Goal: Task Accomplishment & Management: Complete application form

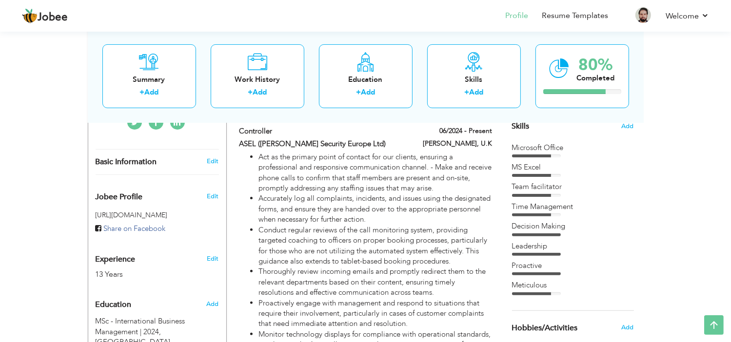
scroll to position [253, 0]
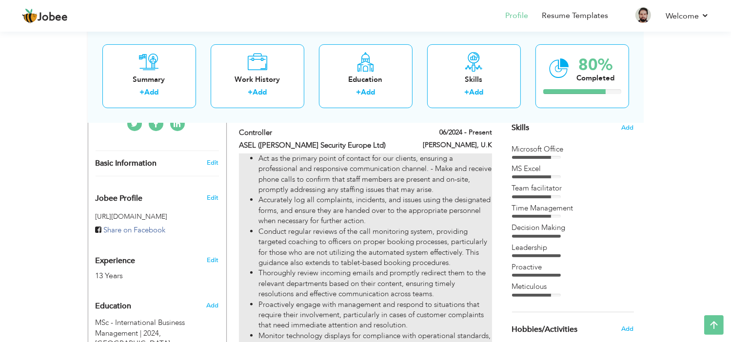
click at [454, 157] on li "Act as the primary point of contact for our clients, ensuring a professional an…" at bounding box center [374, 175] width 233 height 42
type input "Controller"
type input "ASEL ([PERSON_NAME] Security Europe Ltd)"
type input "06/2024"
type input "U.K"
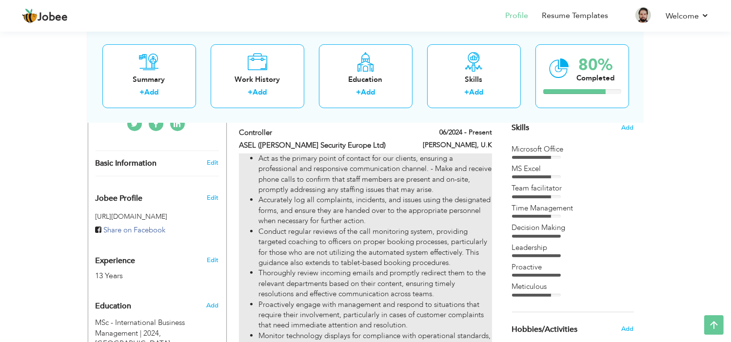
type input "[PERSON_NAME]"
checkbox input "true"
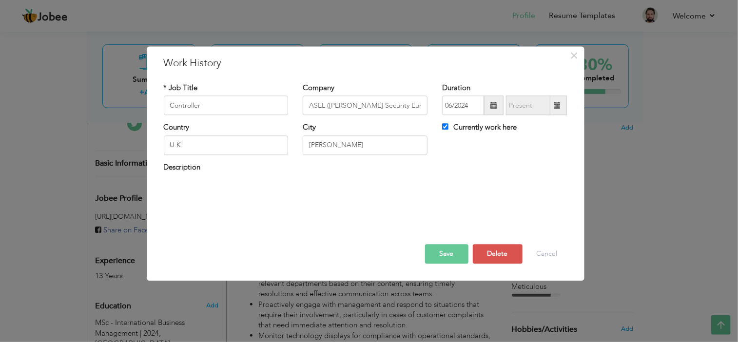
click at [175, 180] on div "Description" at bounding box center [366, 172] width 418 height 20
click at [543, 252] on button "Cancel" at bounding box center [547, 255] width 40 height 20
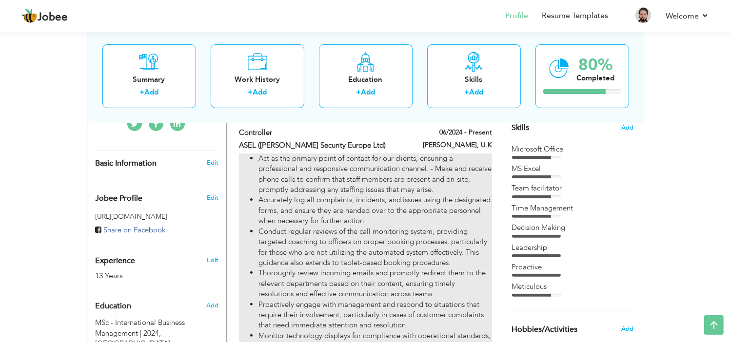
click at [317, 200] on li "Accurately log all complaints, incidents, and issues using the designated forms…" at bounding box center [374, 210] width 233 height 31
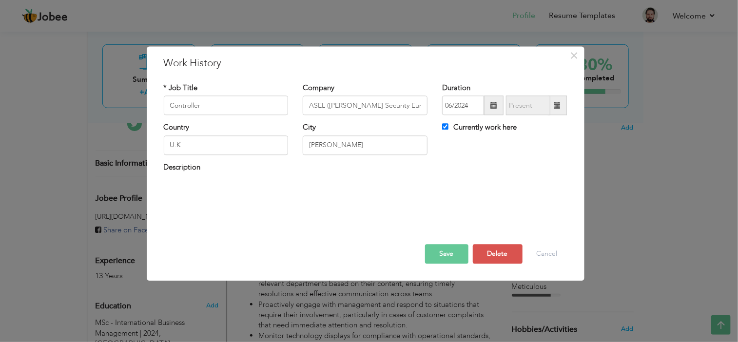
click at [316, 205] on div "Act as the primary point of contact for our clients, ensuring a professional an…" at bounding box center [366, 196] width 418 height 27
click at [191, 178] on div "Description" at bounding box center [366, 172] width 418 height 20
click at [557, 258] on button "Cancel" at bounding box center [547, 255] width 40 height 20
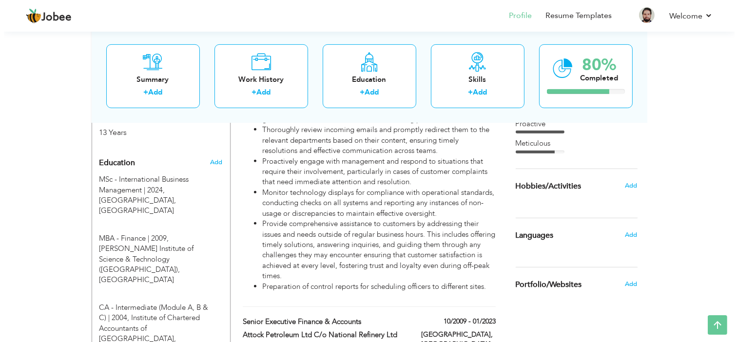
scroll to position [398, 0]
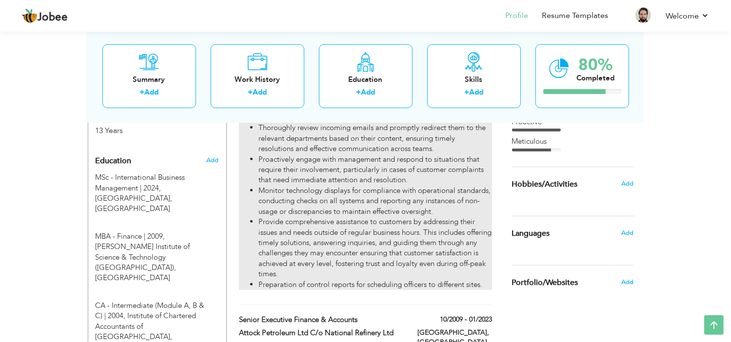
drag, startPoint x: 437, startPoint y: 265, endPoint x: 418, endPoint y: 260, distance: 19.5
click at [418, 260] on li "Provide comprehensive assistance to customers by addressing their issues and ne…" at bounding box center [374, 248] width 233 height 63
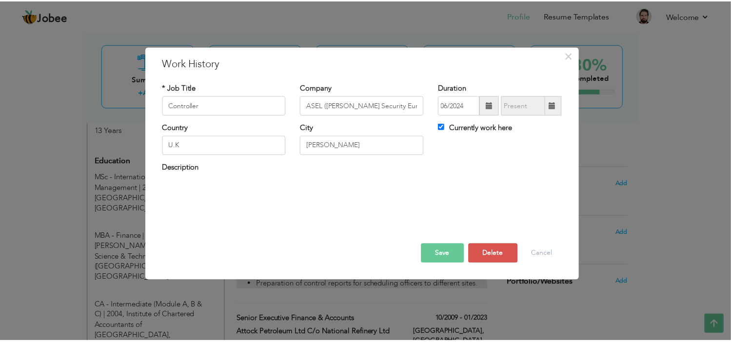
scroll to position [22, 0]
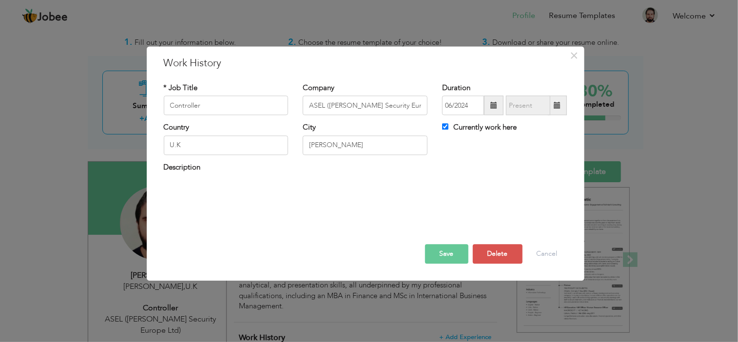
click at [351, 218] on div "Save Save and Continue Delete Cancel" at bounding box center [366, 244] width 418 height 55
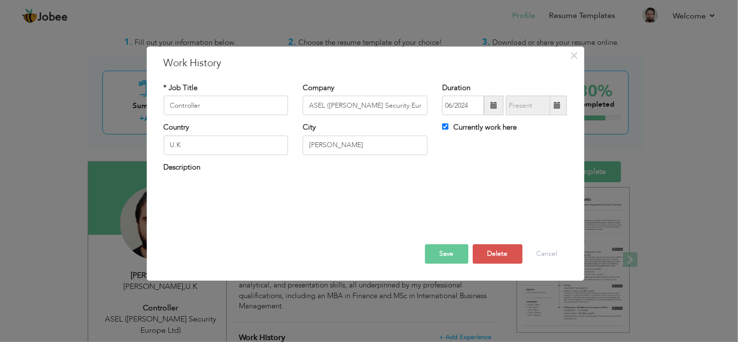
click at [351, 218] on div "Save Save and Continue Delete Cancel" at bounding box center [366, 244] width 418 height 55
click at [169, 168] on label "Description" at bounding box center [182, 167] width 37 height 10
click at [298, 250] on div "Save Save and Continue Delete Cancel" at bounding box center [366, 244] width 418 height 55
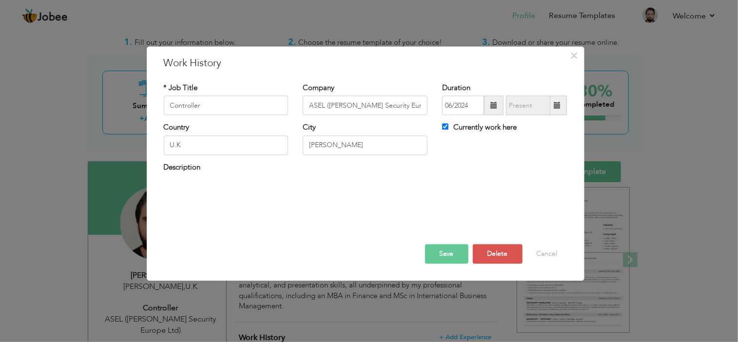
click at [298, 250] on div "Save Save and Continue Delete Cancel" at bounding box center [366, 244] width 418 height 55
click at [333, 235] on div at bounding box center [366, 234] width 418 height 20
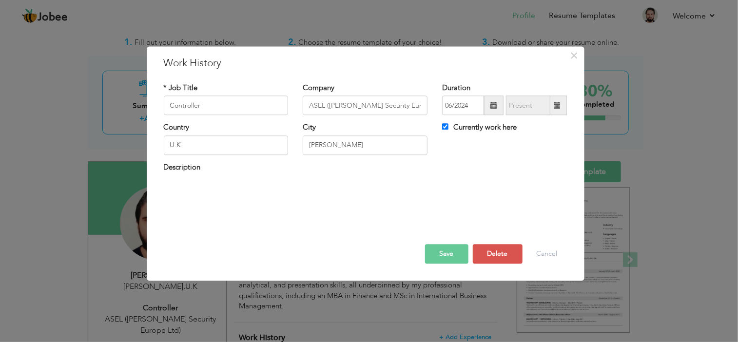
click at [333, 235] on div at bounding box center [366, 234] width 418 height 20
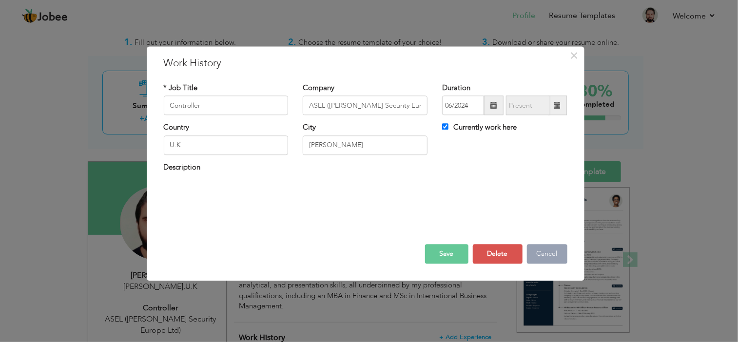
click at [546, 256] on button "Cancel" at bounding box center [547, 255] width 40 height 20
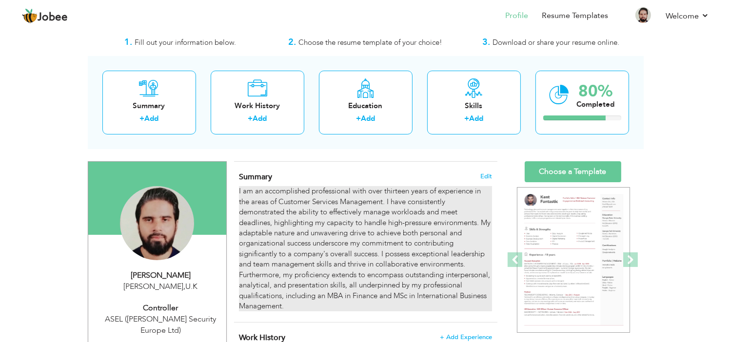
click at [345, 204] on div "I am an accomplished professional with over thirteen years of experience in the…" at bounding box center [365, 248] width 253 height 125
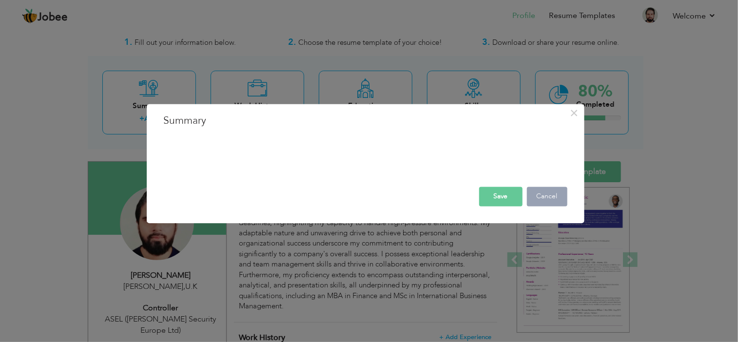
click at [546, 200] on button "Cancel" at bounding box center [547, 197] width 40 height 20
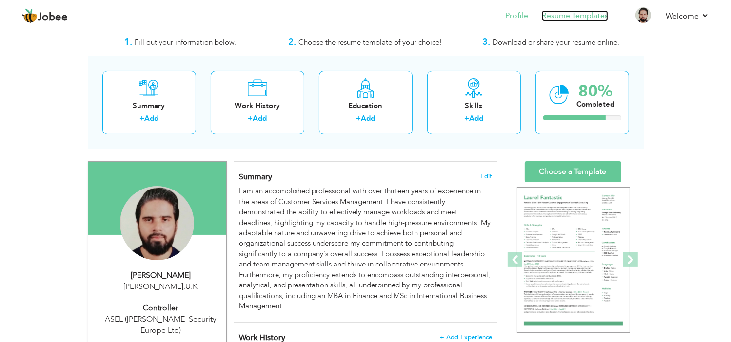
click at [579, 13] on link "Resume Templates" at bounding box center [575, 15] width 66 height 11
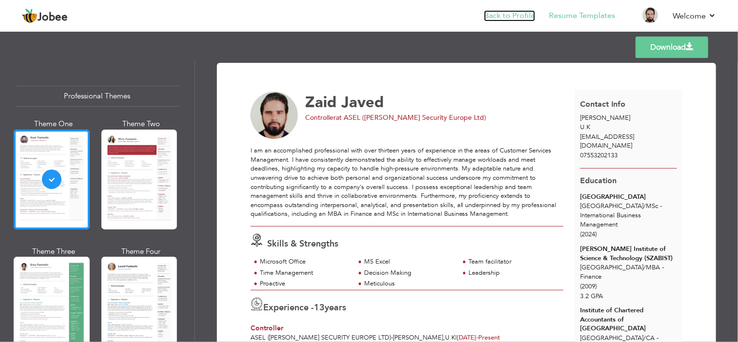
click at [520, 14] on link "Back to Profile" at bounding box center [509, 15] width 51 height 11
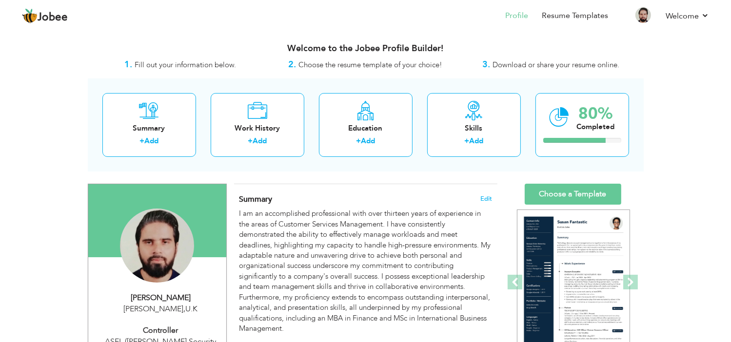
click at [635, 91] on div "Summary + Add Work History + Add Education + Add Skills + Add 80% Completed" at bounding box center [366, 125] width 556 height 93
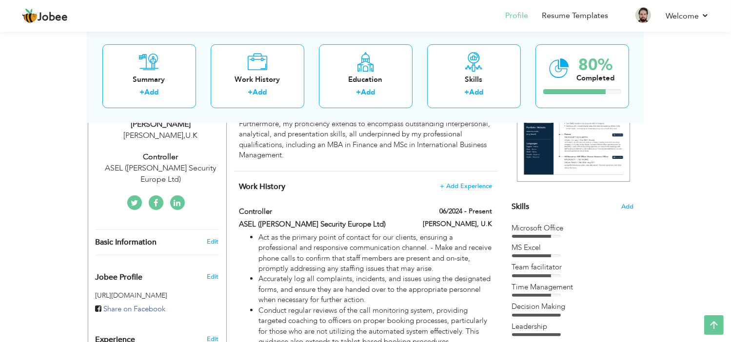
scroll to position [176, 0]
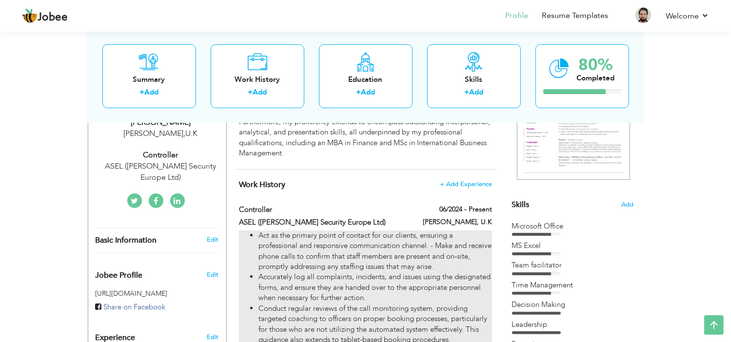
click at [489, 243] on li "Act as the primary point of contact for our clients, ensuring a professional an…" at bounding box center [374, 252] width 233 height 42
type input "Controller"
type input "ASEL ([PERSON_NAME] Security Europe Ltd)"
type input "06/2024"
type input "U.K"
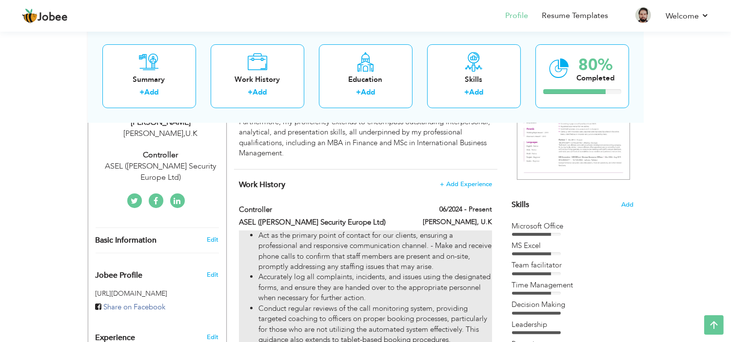
type input "[PERSON_NAME]"
checkbox input "true"
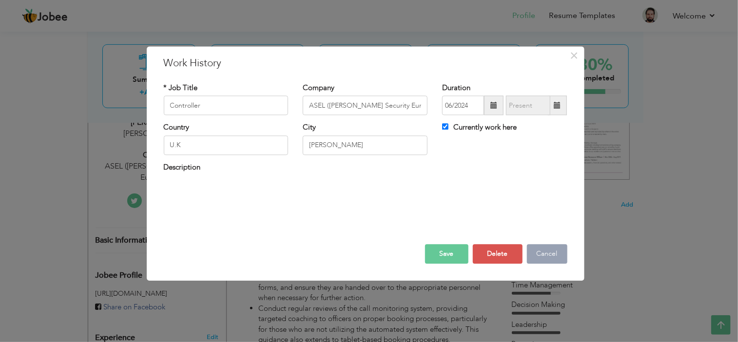
click at [544, 250] on button "Cancel" at bounding box center [547, 255] width 40 height 20
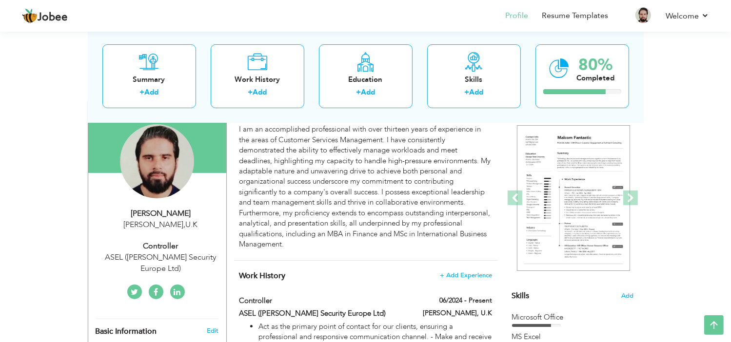
scroll to position [74, 0]
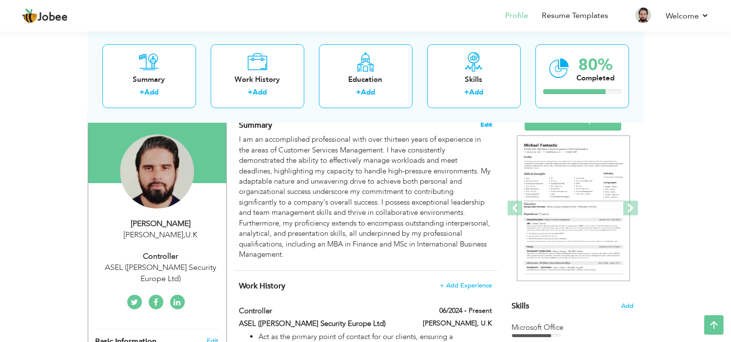
click at [483, 123] on span "Edit" at bounding box center [486, 124] width 12 height 7
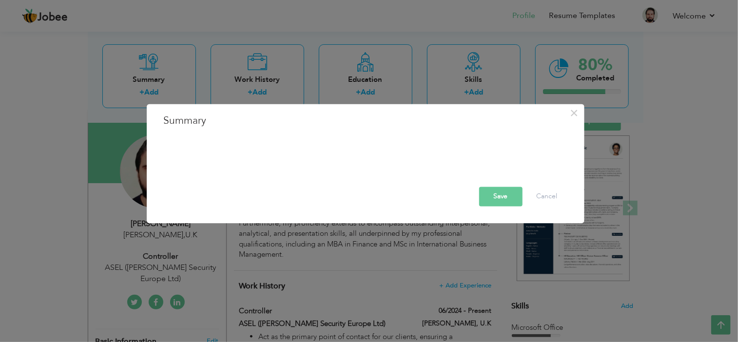
click at [348, 157] on div "I am an accomplished professional with over thirteen years of experience in the…" at bounding box center [366, 148] width 418 height 29
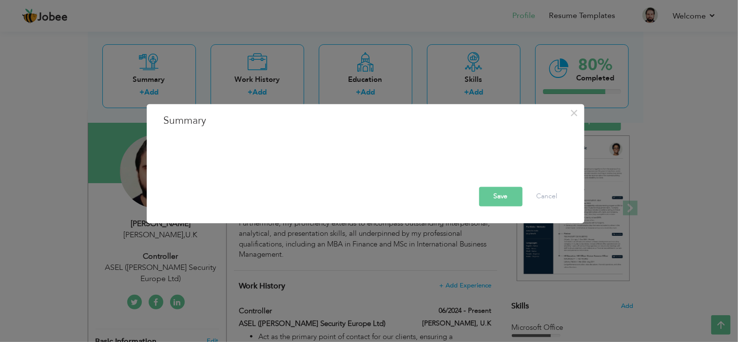
click at [348, 157] on div "I am an accomplished professional with over thirteen years of experience in the…" at bounding box center [366, 148] width 418 height 29
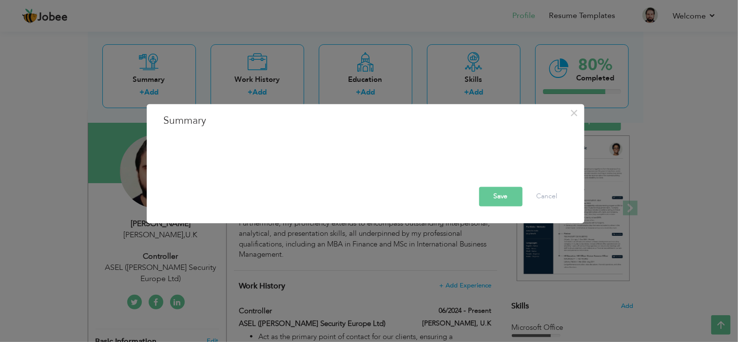
click at [348, 157] on div "I am an accomplished professional with over thirteen years of experience in the…" at bounding box center [366, 148] width 418 height 29
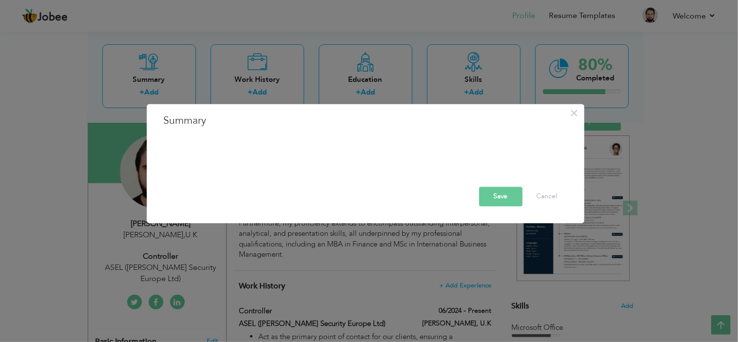
click at [348, 157] on div "I am an accomplished professional with over thirteen years of experience in the…" at bounding box center [366, 148] width 418 height 29
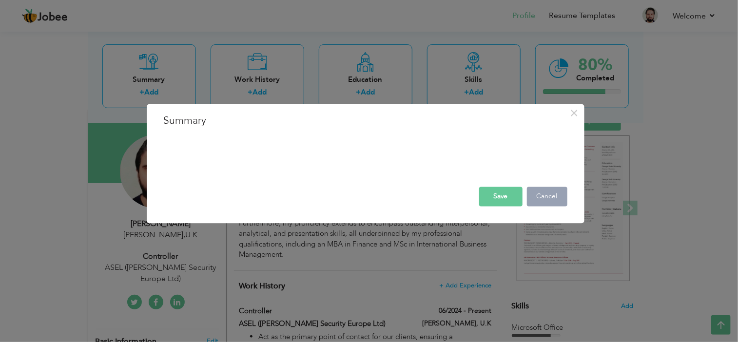
click at [545, 198] on button "Cancel" at bounding box center [547, 197] width 40 height 20
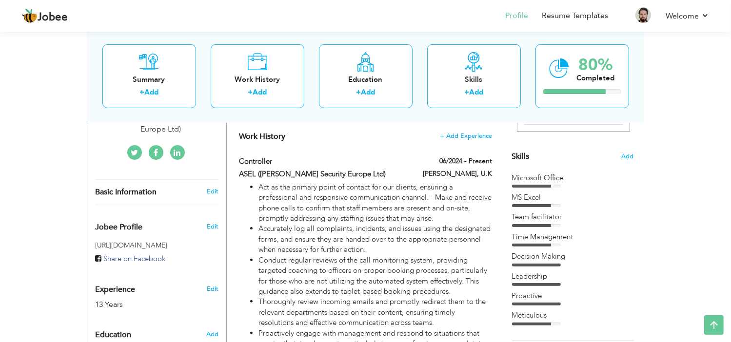
scroll to position [222, 0]
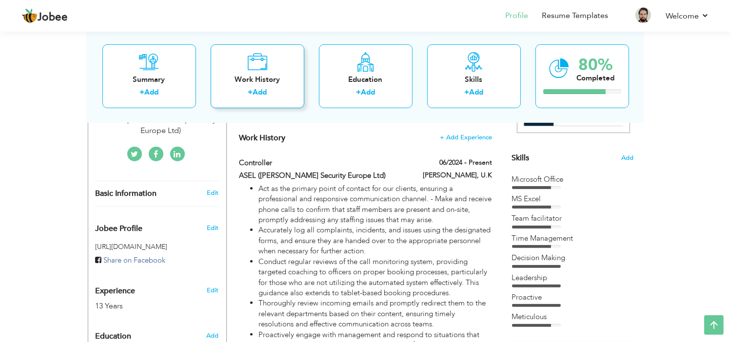
click at [264, 82] on div "Work History" at bounding box center [257, 79] width 78 height 10
checkbox input "false"
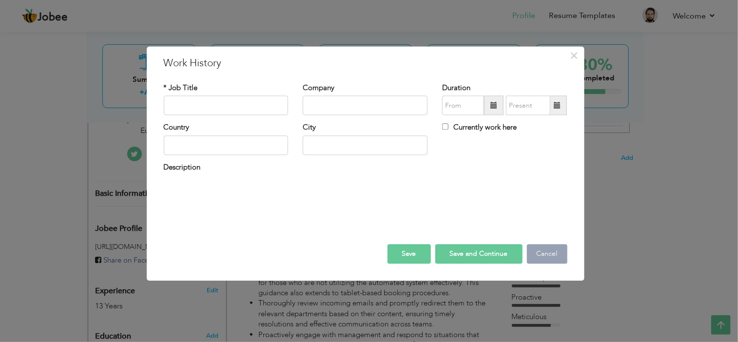
click at [538, 253] on button "Cancel" at bounding box center [547, 255] width 40 height 20
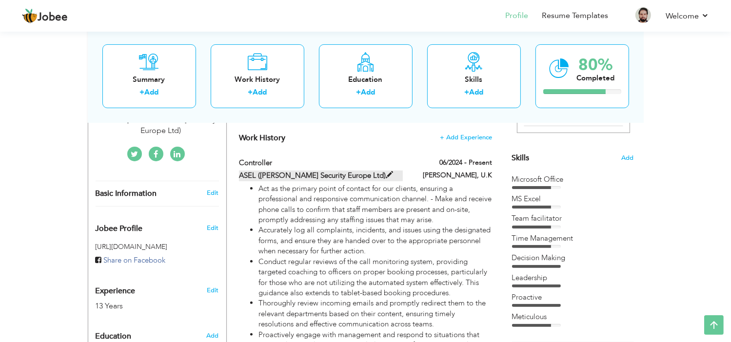
drag, startPoint x: 430, startPoint y: 77, endPoint x: 341, endPoint y: 173, distance: 130.8
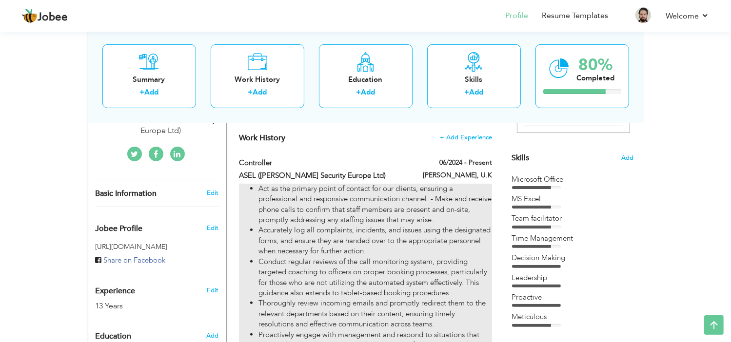
click at [298, 215] on li "Act as the primary point of contact for our clients, ensuring a professional an…" at bounding box center [374, 205] width 233 height 42
type input "Controller"
type input "ASEL ([PERSON_NAME] Security Europe Ltd)"
type input "06/2024"
type input "U.K"
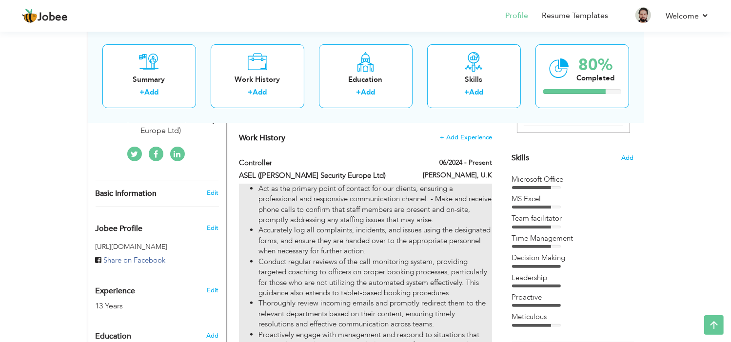
type input "[PERSON_NAME]"
checkbox input "true"
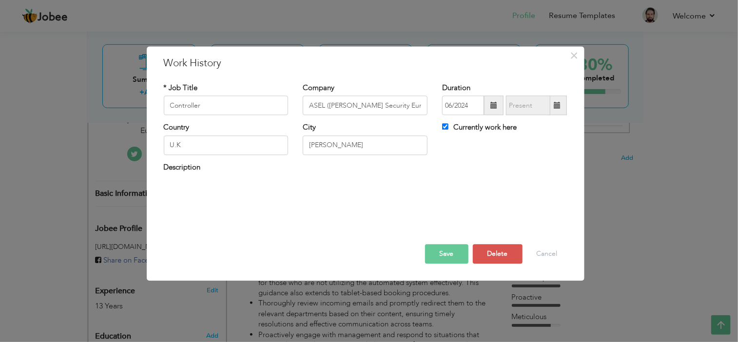
drag, startPoint x: 298, startPoint y: 215, endPoint x: 220, endPoint y: 217, distance: 77.6
click at [220, 217] on div "* Job Title Controller Company ASEL (Argenbright Security Europe Ltd) Duration …" at bounding box center [366, 146] width 418 height 141
click at [548, 252] on button "Cancel" at bounding box center [547, 255] width 40 height 20
